Goal: Information Seeking & Learning: Learn about a topic

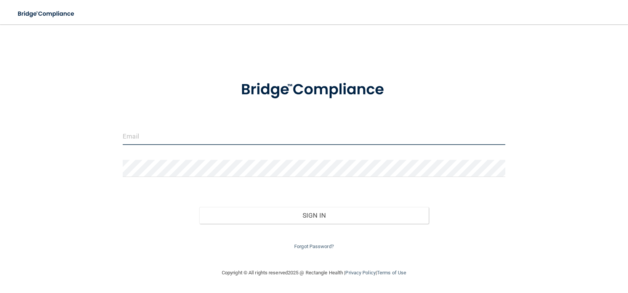
paste input "[EMAIL_ADDRESS][DOMAIN_NAME]"
type input "[EMAIL_ADDRESS][DOMAIN_NAME]"
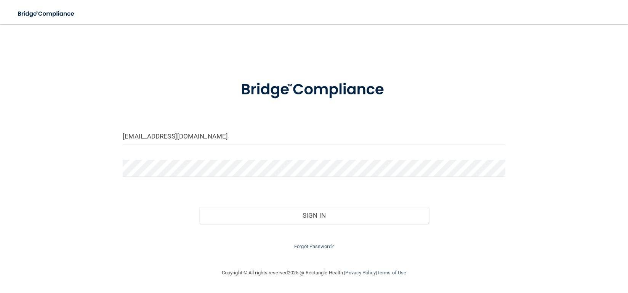
click at [295, 228] on div "Forgot Password?" at bounding box center [314, 237] width 394 height 27
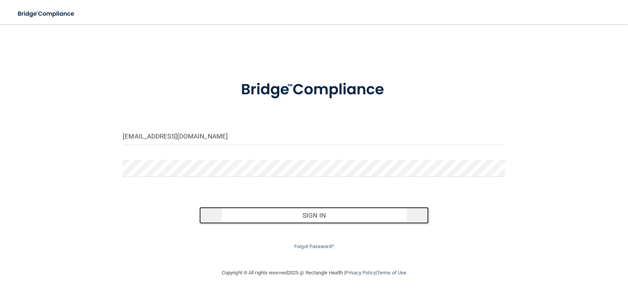
click at [294, 223] on button "Sign In" at bounding box center [313, 215] width 229 height 17
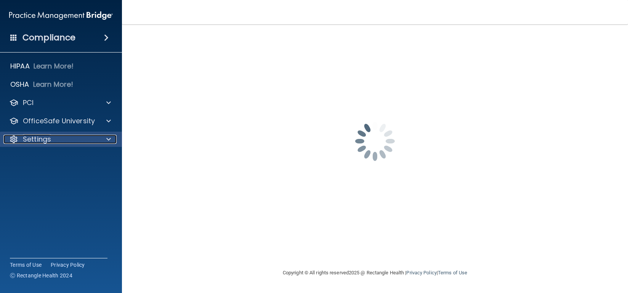
click at [109, 141] on span at bounding box center [108, 139] width 5 height 9
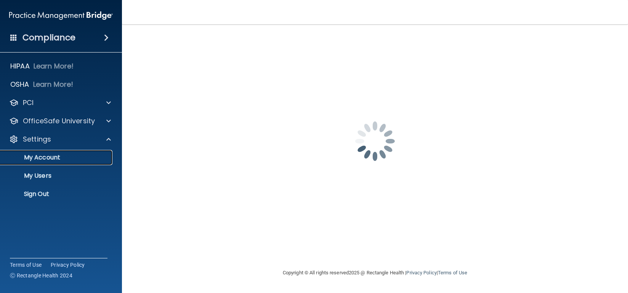
click at [36, 157] on p "My Account" at bounding box center [57, 158] width 104 height 8
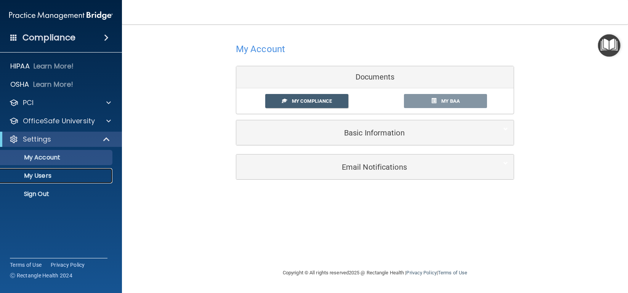
click at [50, 172] on p "My Users" at bounding box center [57, 176] width 104 height 8
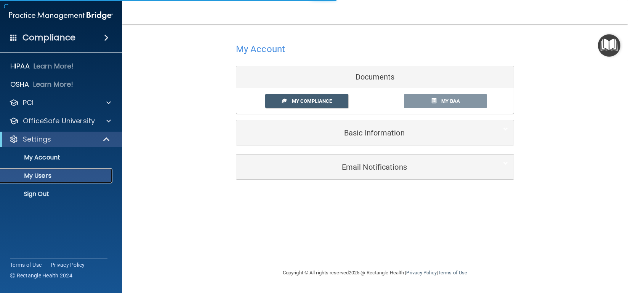
select select "20"
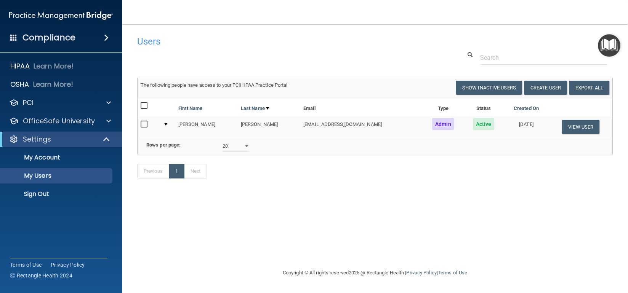
click at [94, 35] on div "Compliance" at bounding box center [61, 37] width 122 height 17
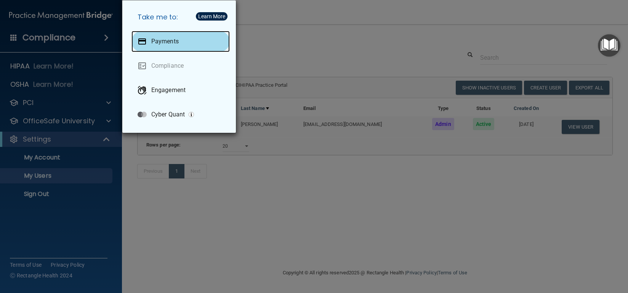
click at [157, 43] on p "Payments" at bounding box center [164, 42] width 27 height 8
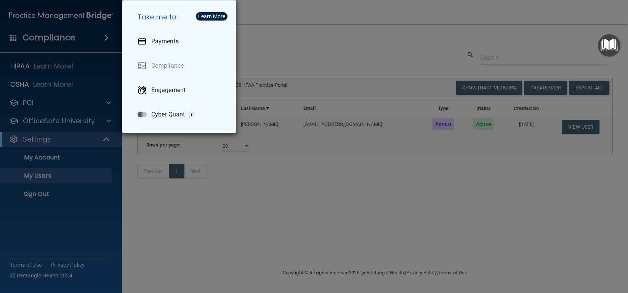
click at [284, 36] on div "Take me to: Payments Compliance Engagement Cyber Quant" at bounding box center [314, 146] width 628 height 293
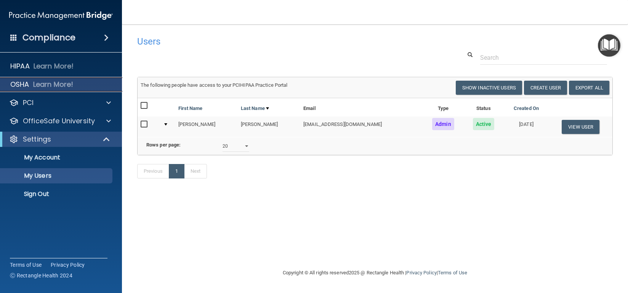
click at [36, 82] on p "Learn More!" at bounding box center [53, 84] width 40 height 9
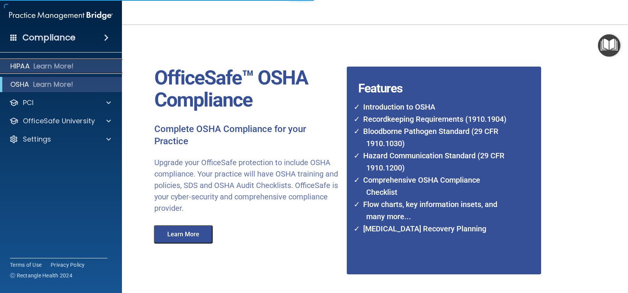
click at [36, 68] on p "Learn More!" at bounding box center [54, 66] width 40 height 9
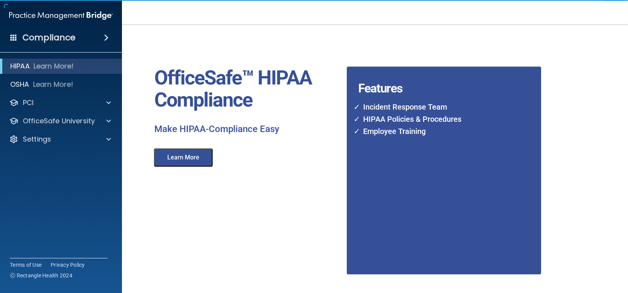
click at [35, 75] on div "HIPAA Learn More! OSHA Learn More! PCI PCI Compliance Merchant Savings Calculat…" at bounding box center [61, 105] width 122 height 98
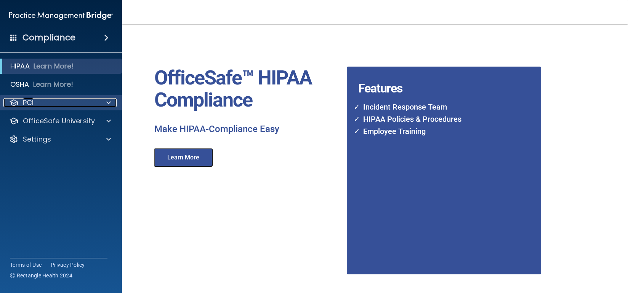
click at [32, 102] on p "PCI" at bounding box center [28, 102] width 11 height 9
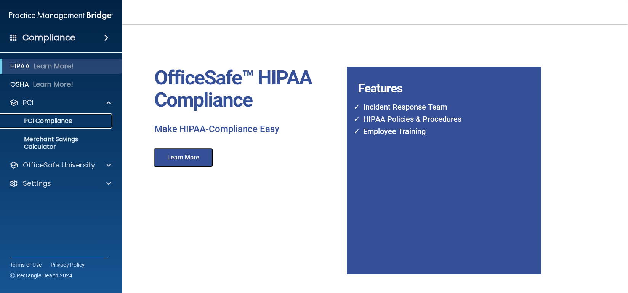
click at [40, 120] on p "PCI Compliance" at bounding box center [57, 121] width 104 height 8
